Goal: Navigation & Orientation: Go to known website

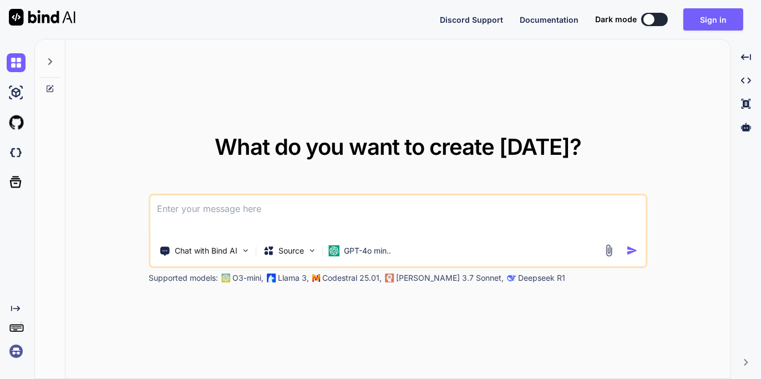
click at [661, 21] on button at bounding box center [655, 19] width 27 height 13
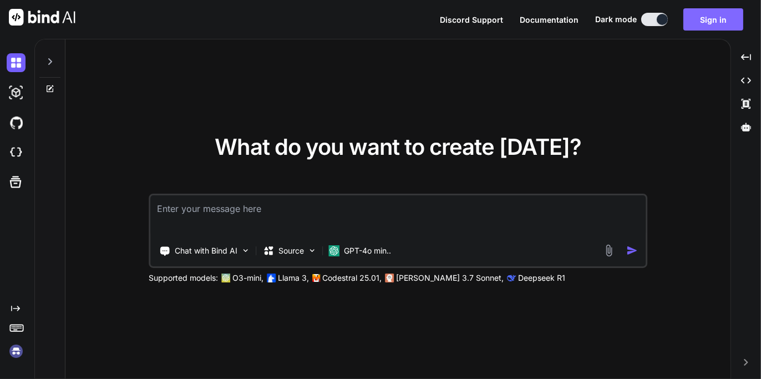
click at [716, 16] on button "Sign in" at bounding box center [714, 19] width 60 height 22
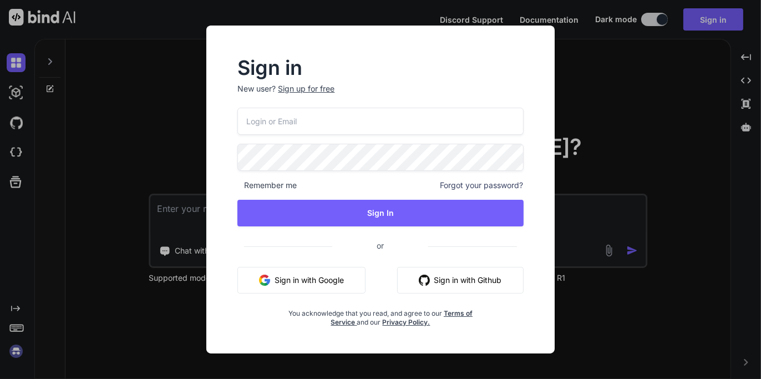
click at [327, 277] on button "Sign in with Google" at bounding box center [302, 280] width 128 height 27
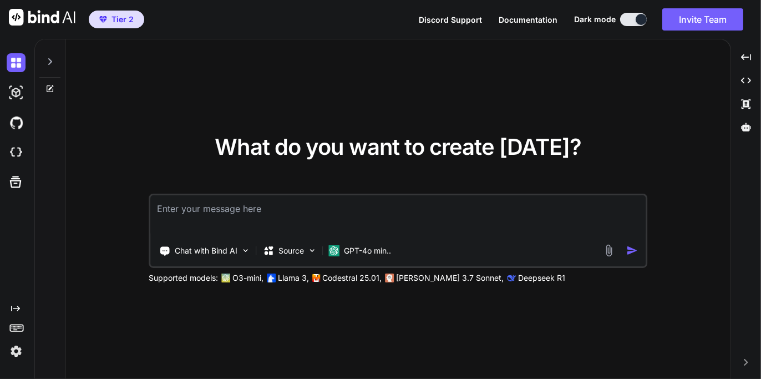
click at [16, 308] on icon at bounding box center [15, 309] width 9 height 6
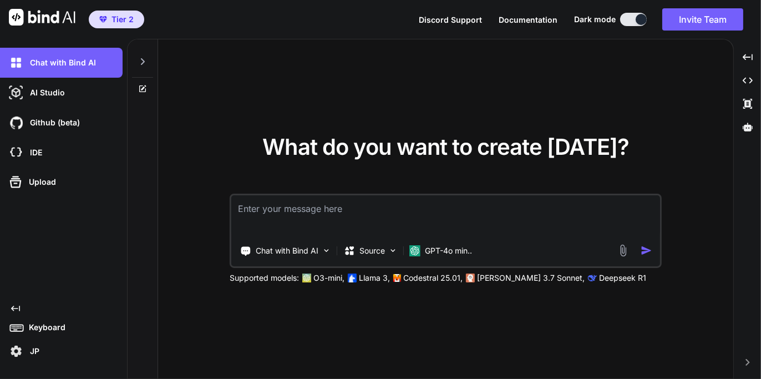
click at [142, 65] on div at bounding box center [142, 58] width 21 height 38
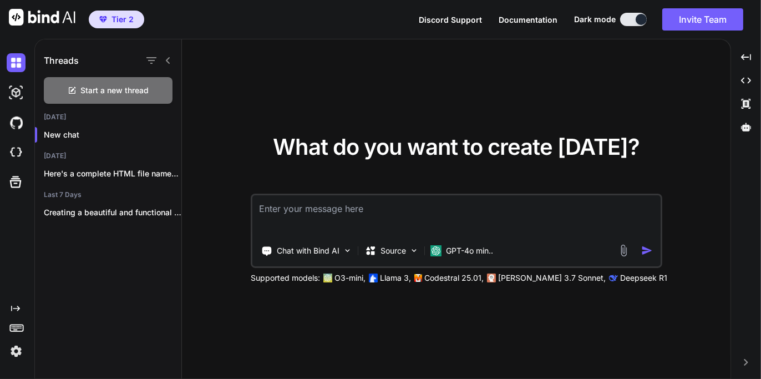
click at [17, 311] on icon "Created with Pixso." at bounding box center [15, 308] width 9 height 9
type textarea "x"
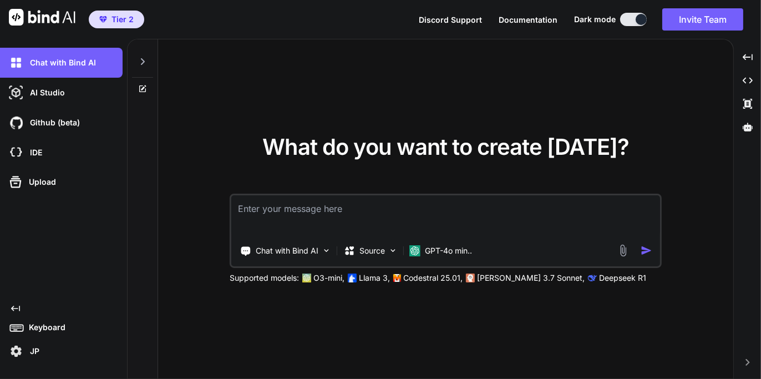
click at [14, 326] on icon at bounding box center [17, 328] width 16 height 16
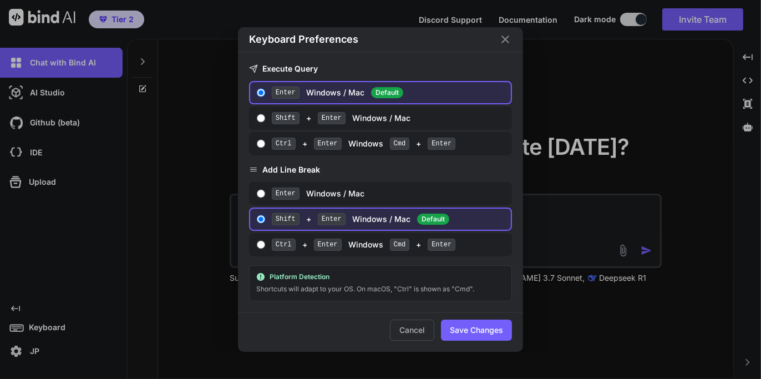
click at [507, 43] on icon "Close" at bounding box center [506, 40] width 8 height 8
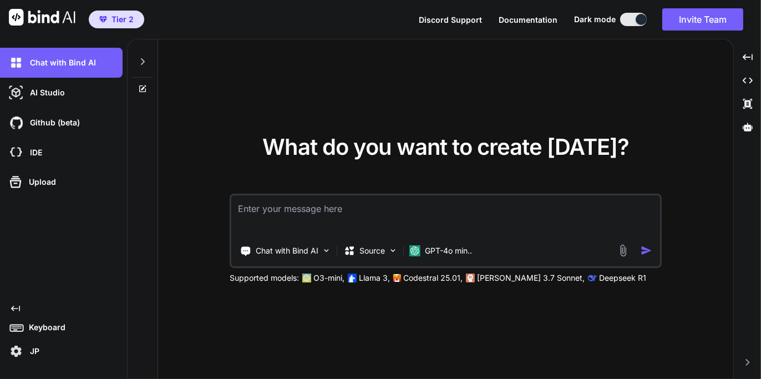
click at [530, 17] on span "Documentation" at bounding box center [528, 19] width 59 height 9
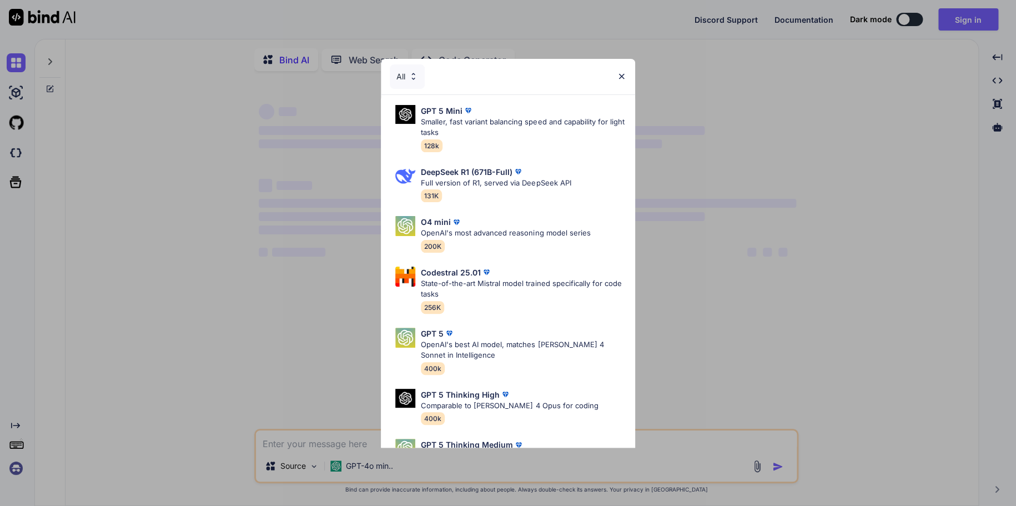
type textarea "x"
